Goal: Task Accomplishment & Management: Use online tool/utility

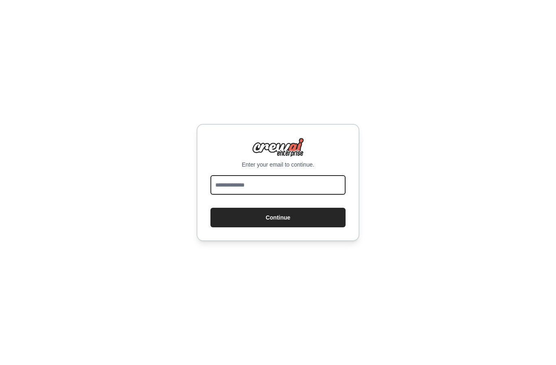
click at [274, 195] on input "email" at bounding box center [278, 185] width 135 height 20
type input "**********"
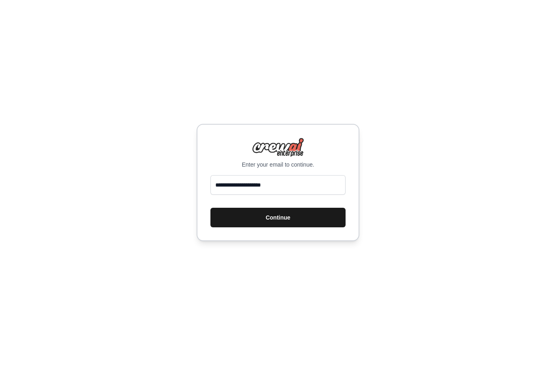
click at [279, 227] on button "Continue" at bounding box center [278, 218] width 135 height 20
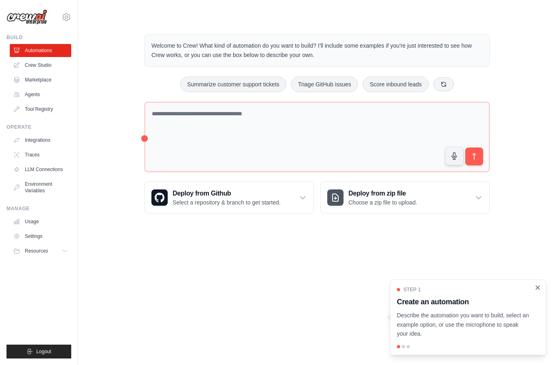
click at [539, 287] on icon "Close walkthrough" at bounding box center [538, 287] width 4 height 4
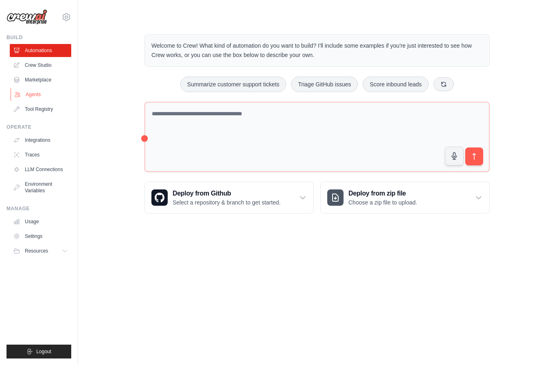
click at [35, 97] on link "Agents" at bounding box center [41, 94] width 61 height 13
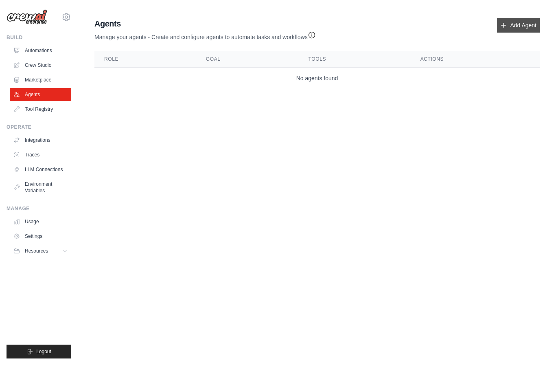
click at [512, 27] on link "Add Agent" at bounding box center [518, 25] width 43 height 15
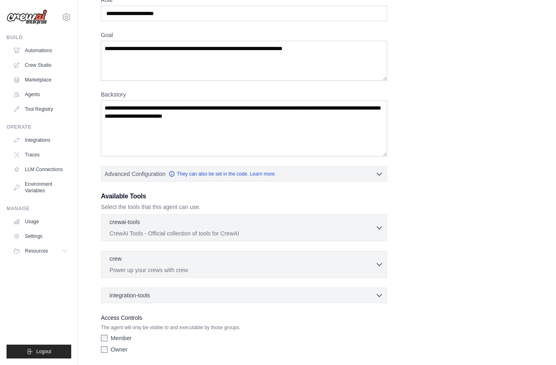
scroll to position [43, 0]
click at [380, 295] on icon "button" at bounding box center [379, 295] width 8 height 8
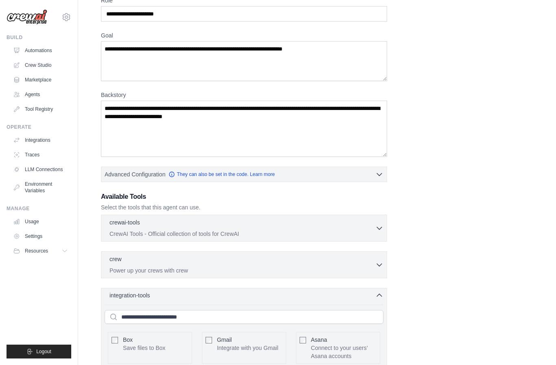
click at [380, 295] on icon "button" at bounding box center [379, 295] width 8 height 8
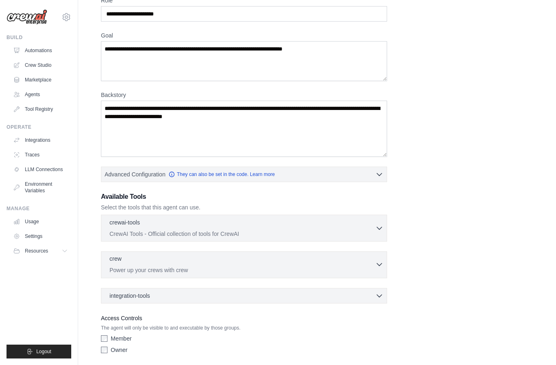
click at [380, 261] on icon "button" at bounding box center [379, 264] width 8 height 8
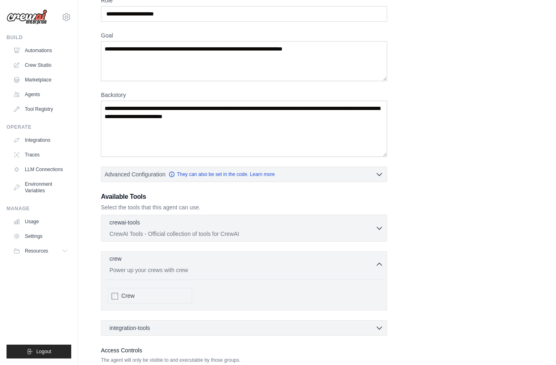
click at [380, 261] on icon "button" at bounding box center [379, 264] width 8 height 8
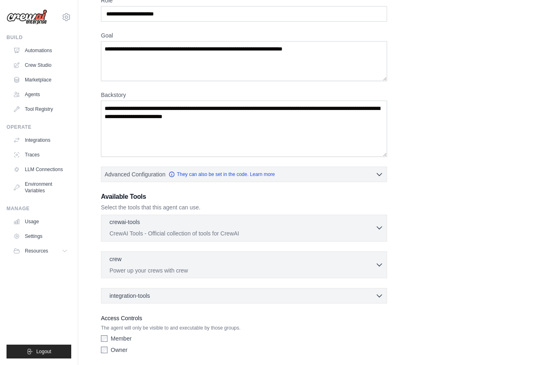
click at [380, 228] on icon "button" at bounding box center [379, 228] width 8 height 8
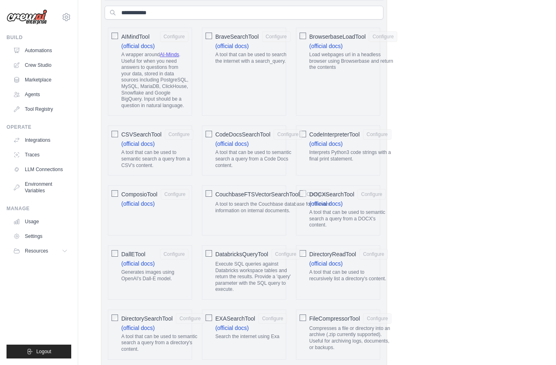
scroll to position [183, 0]
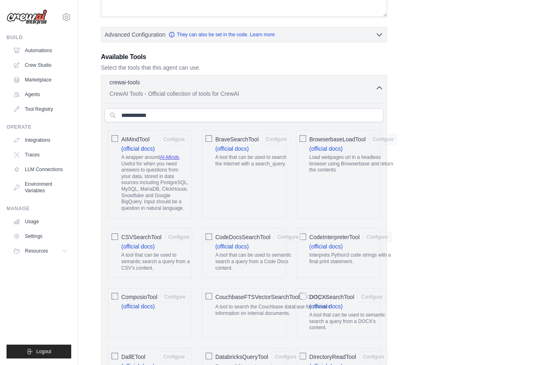
click at [379, 90] on icon "button" at bounding box center [379, 88] width 8 height 8
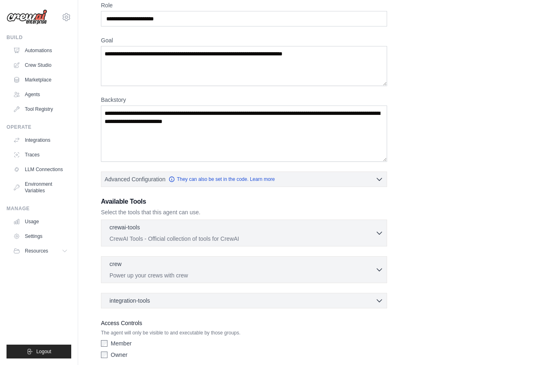
scroll to position [0, 0]
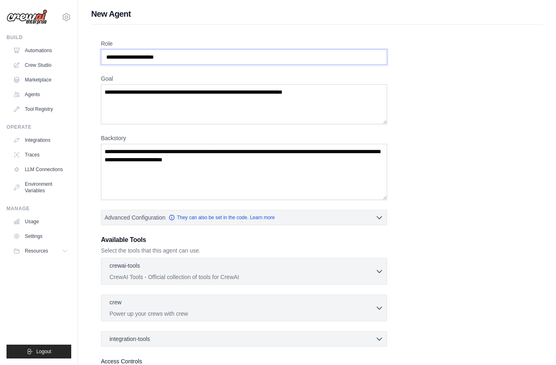
click at [155, 57] on input "Role" at bounding box center [244, 56] width 286 height 15
click at [155, 92] on textarea "Goal" at bounding box center [244, 104] width 286 height 40
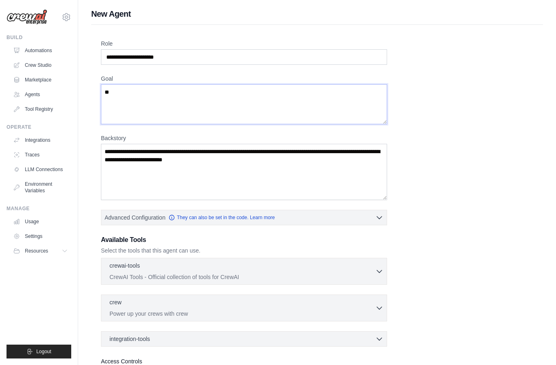
type textarea "*"
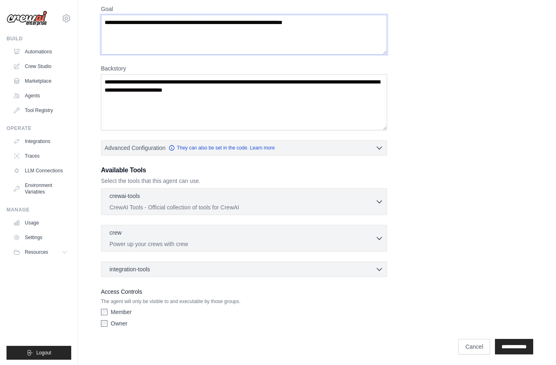
scroll to position [70, 0]
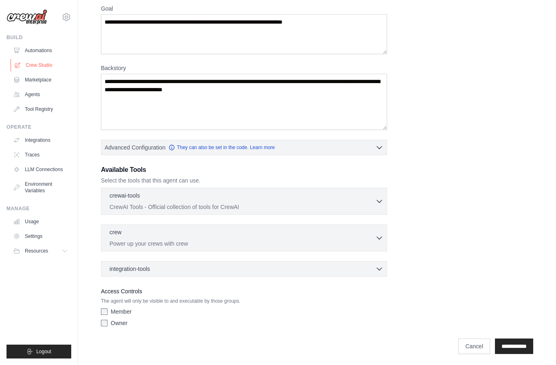
click at [38, 38] on div "Build Automations Crew Studio Marketplace Agents" at bounding box center [39, 74] width 65 height 81
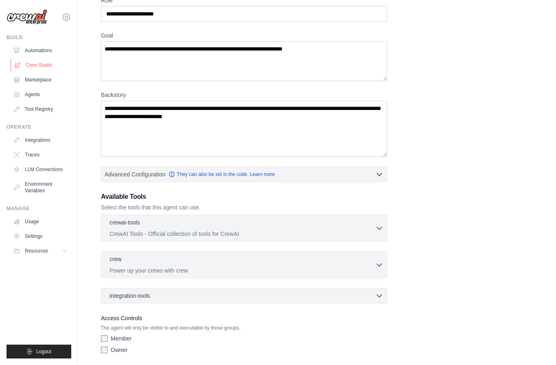
click at [38, 65] on link "Crew Studio" at bounding box center [41, 65] width 61 height 13
